Goal: Task Accomplishment & Management: Manage account settings

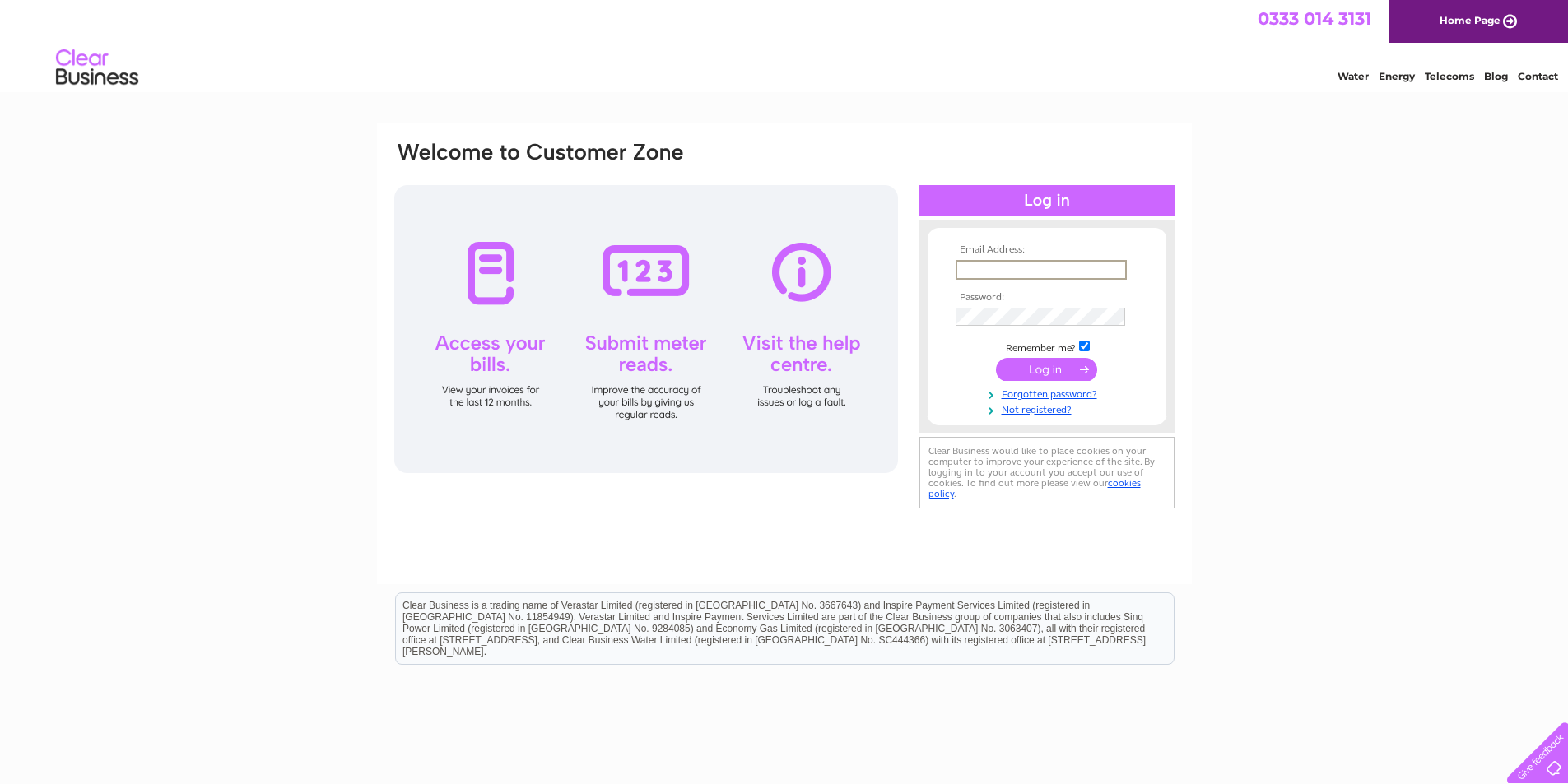
click at [978, 265] on input "text" at bounding box center [1040, 270] width 171 height 19
type input "ncitrone@aol.com"
click at [996, 358] on input "submit" at bounding box center [1046, 370] width 101 height 23
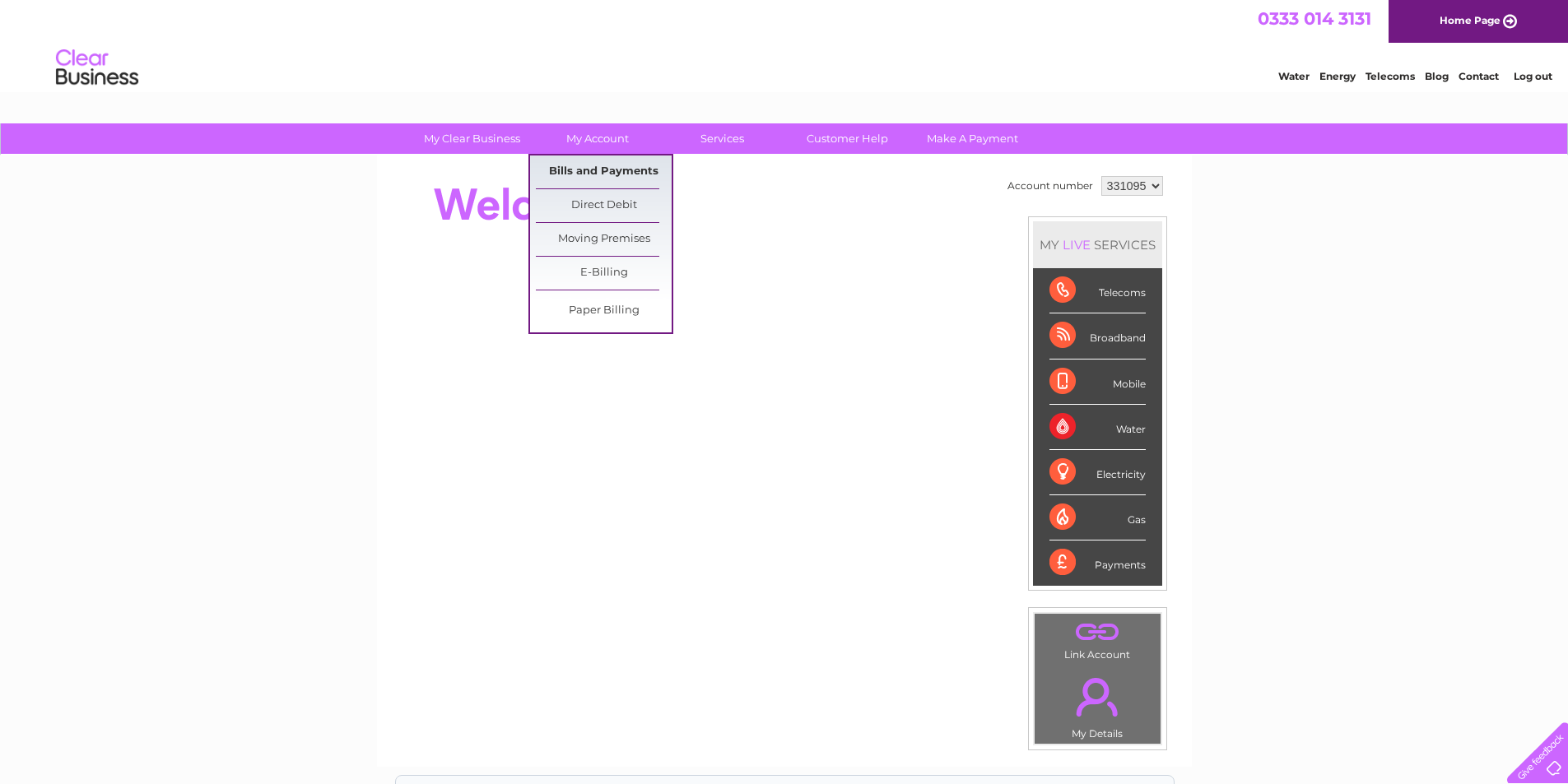
click at [582, 169] on link "Bills and Payments" at bounding box center [603, 171] width 136 height 32
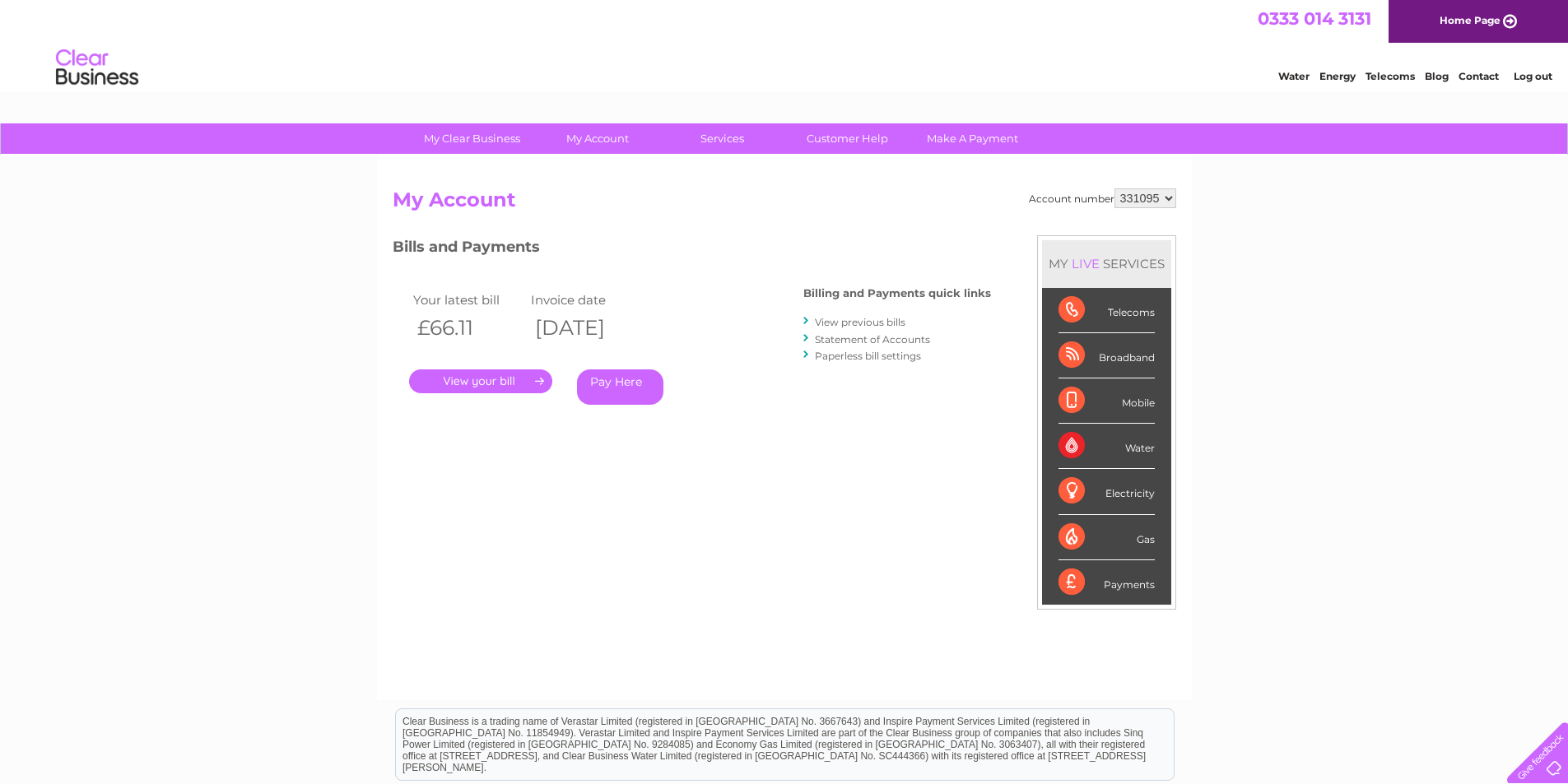
click at [478, 381] on link "." at bounding box center [480, 381] width 143 height 24
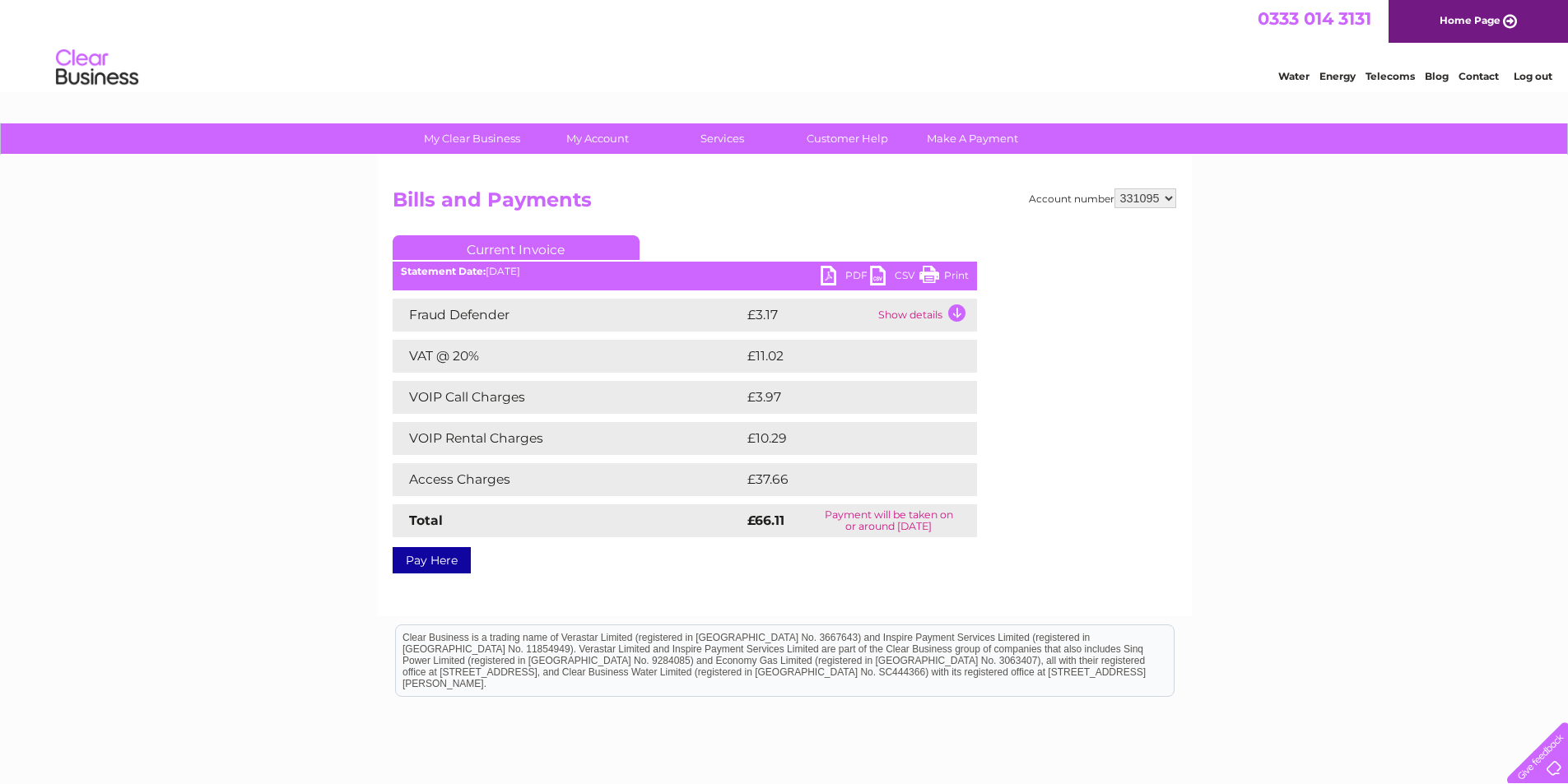
click at [826, 277] on link "PDF" at bounding box center [845, 277] width 49 height 24
click at [1527, 74] on link "Log out" at bounding box center [1533, 76] width 39 height 12
